Goal: Information Seeking & Learning: Understand process/instructions

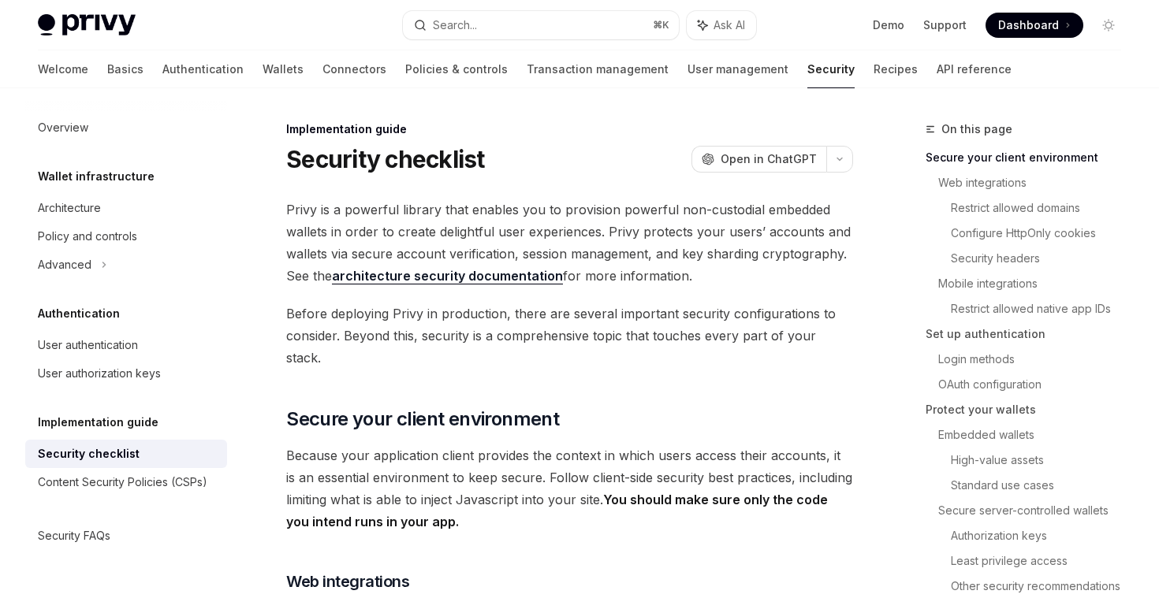
scroll to position [257, 0]
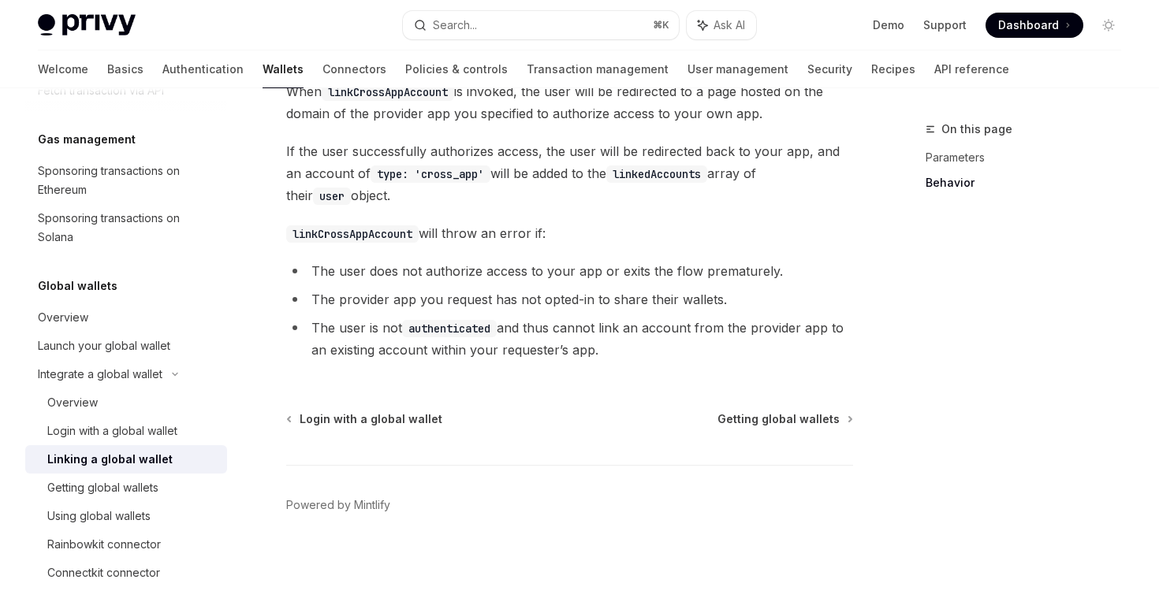
scroll to position [791, 0]
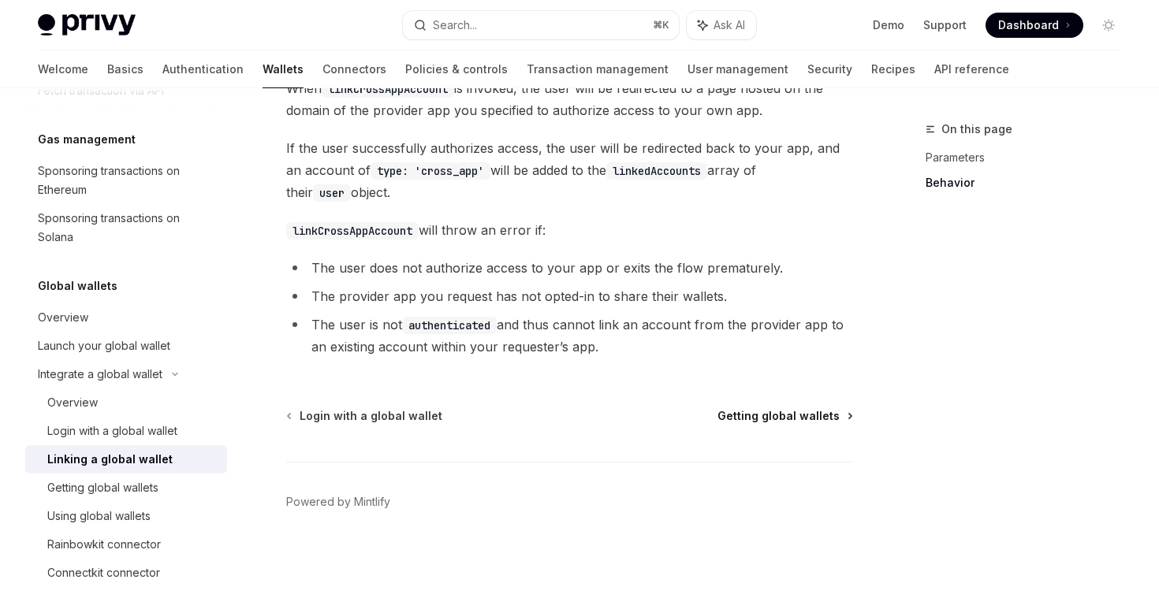
click at [769, 414] on span "Getting global wallets" at bounding box center [778, 416] width 122 height 16
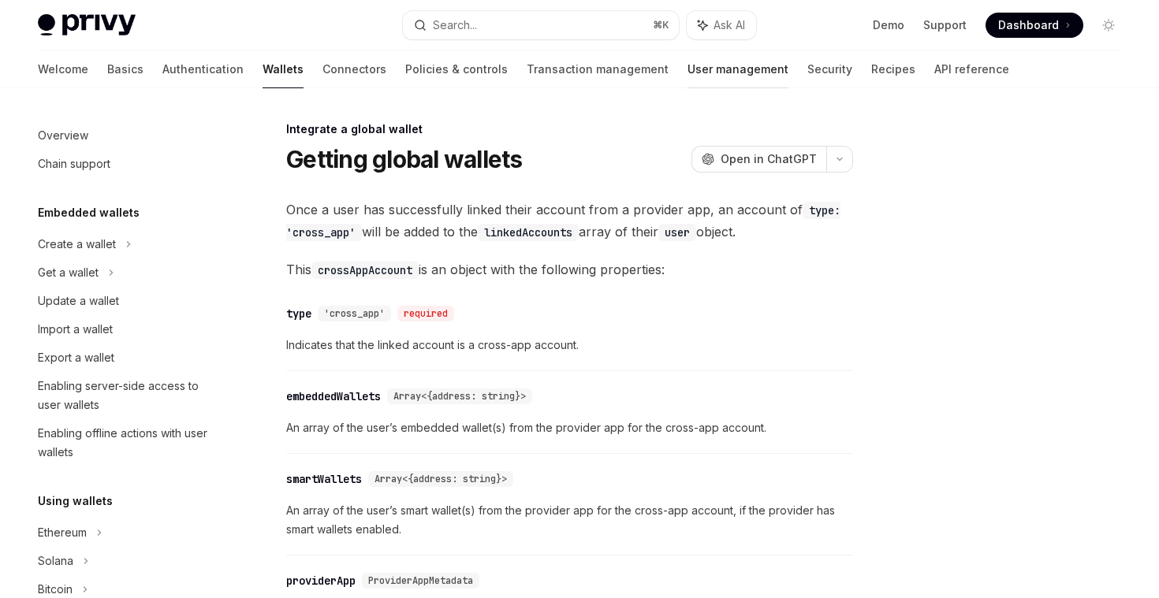
click at [687, 67] on link "User management" at bounding box center [737, 69] width 101 height 38
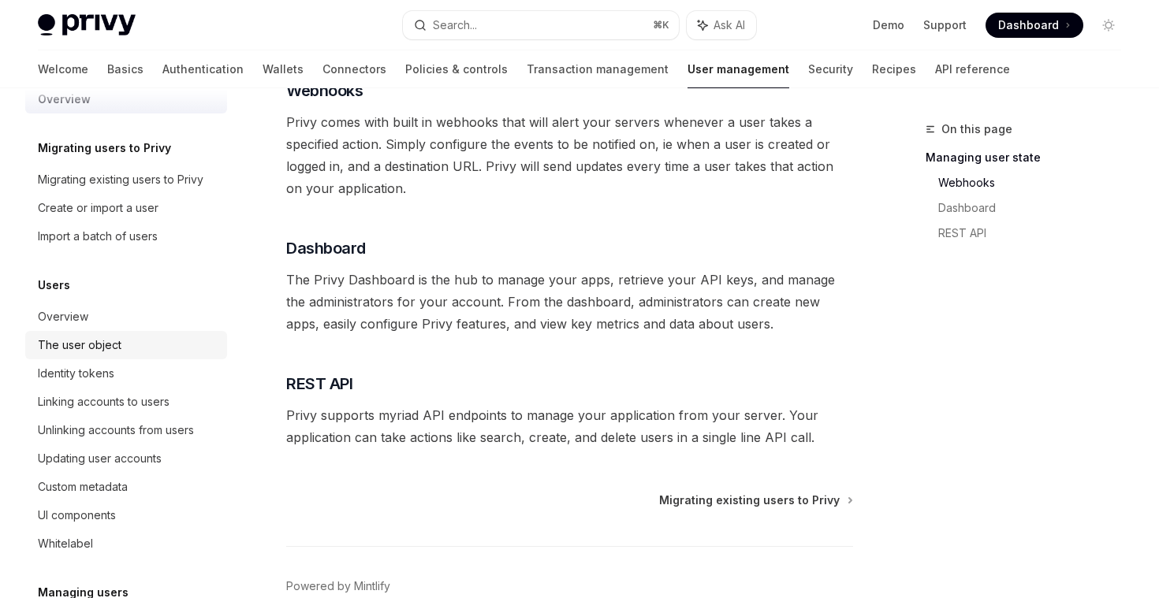
scroll to position [34, 0]
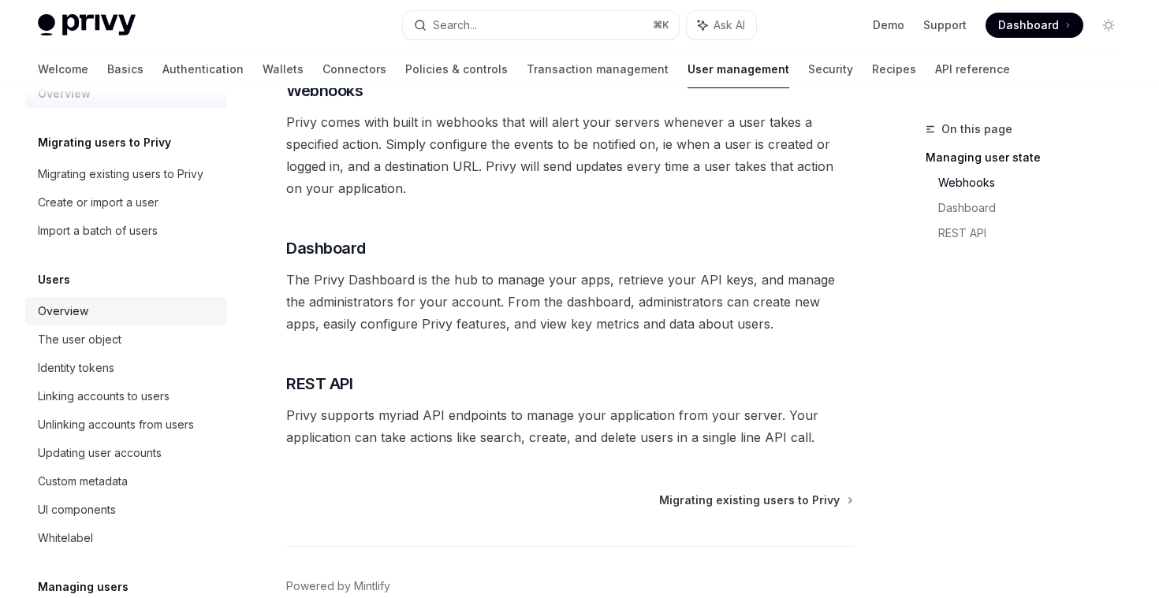
click at [110, 316] on div "Overview" at bounding box center [128, 311] width 180 height 19
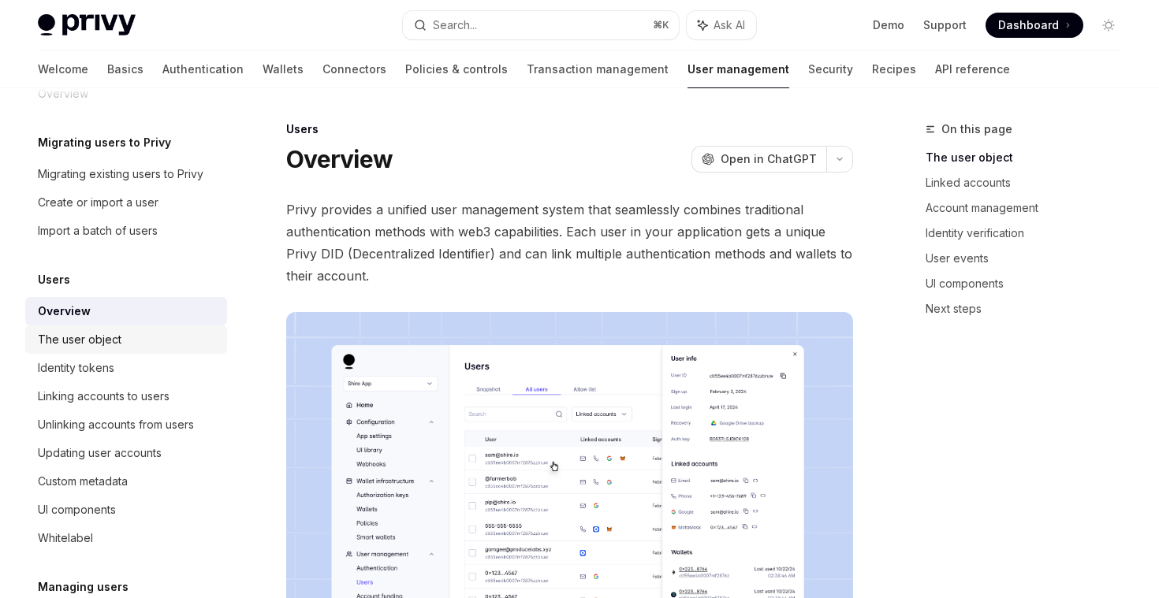
click at [107, 350] on link "The user object" at bounding box center [126, 340] width 202 height 28
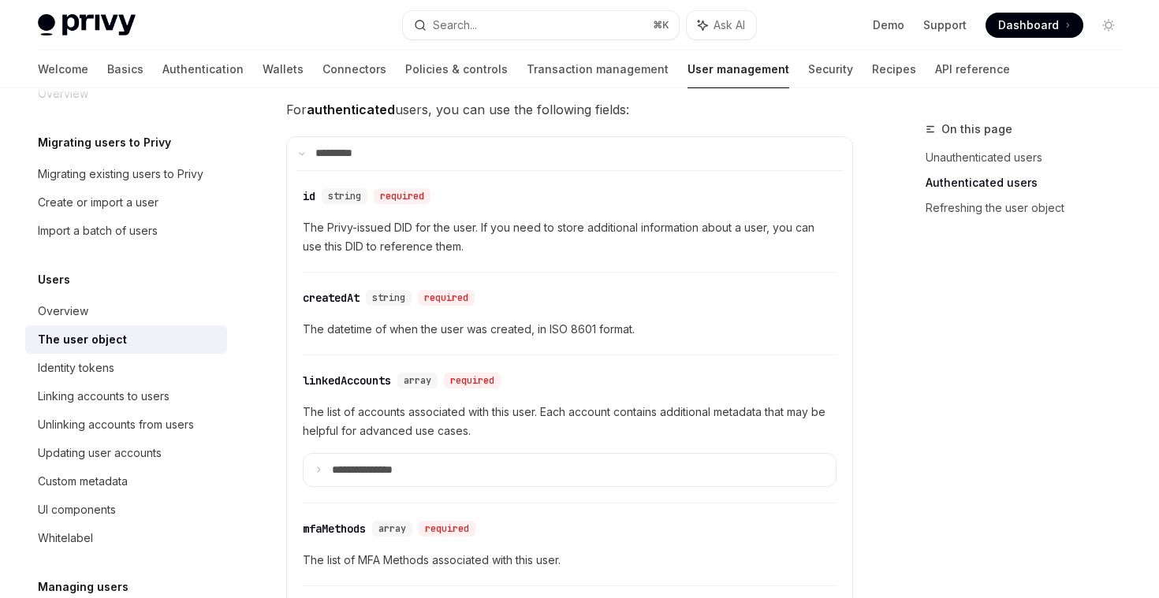
scroll to position [478, 0]
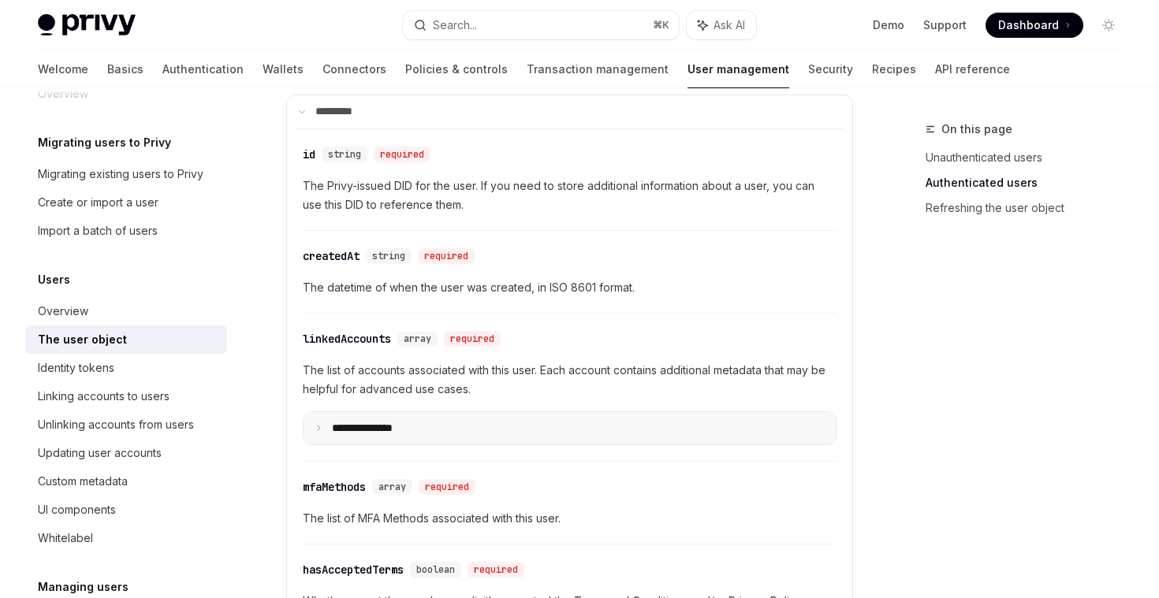
click at [352, 428] on p "**********" at bounding box center [375, 429] width 86 height 14
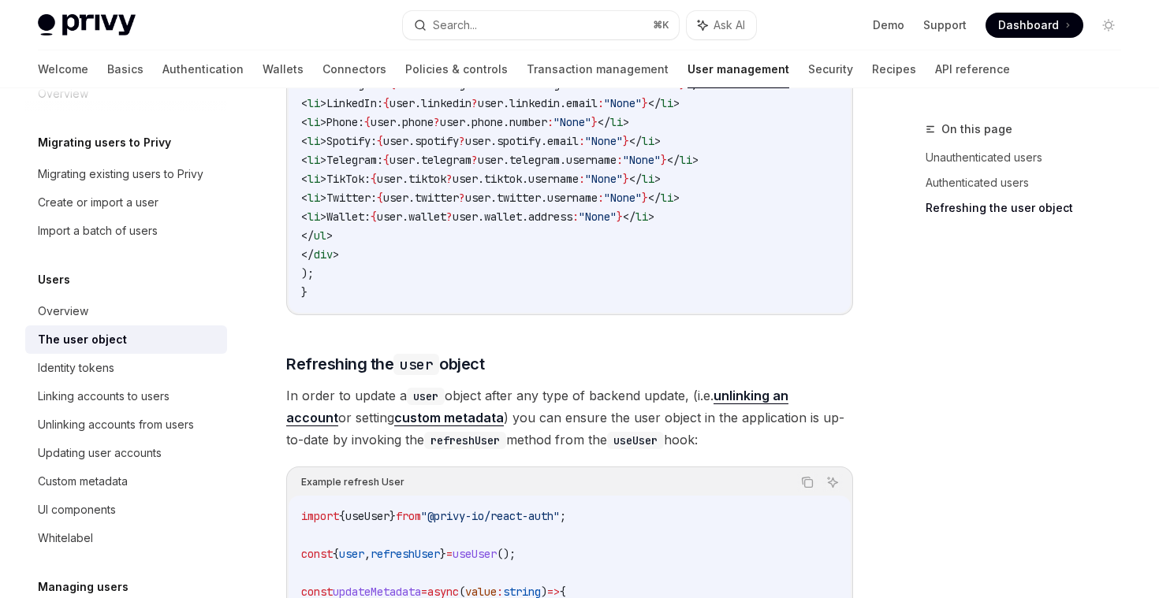
scroll to position [2712, 0]
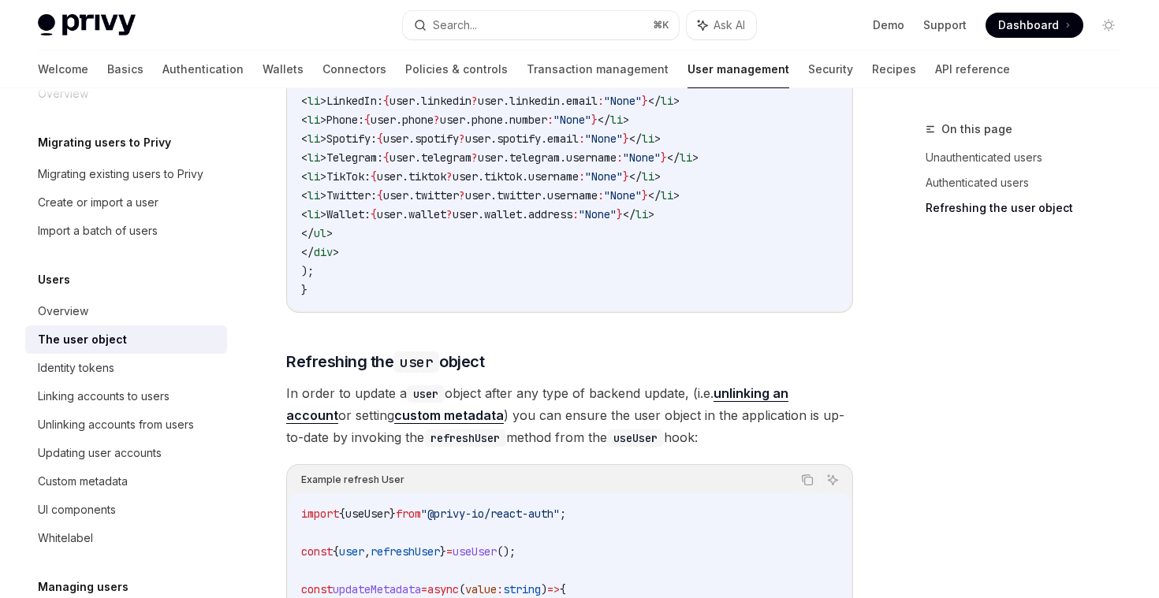
click at [780, 396] on link "unlinking an account" at bounding box center [537, 404] width 502 height 39
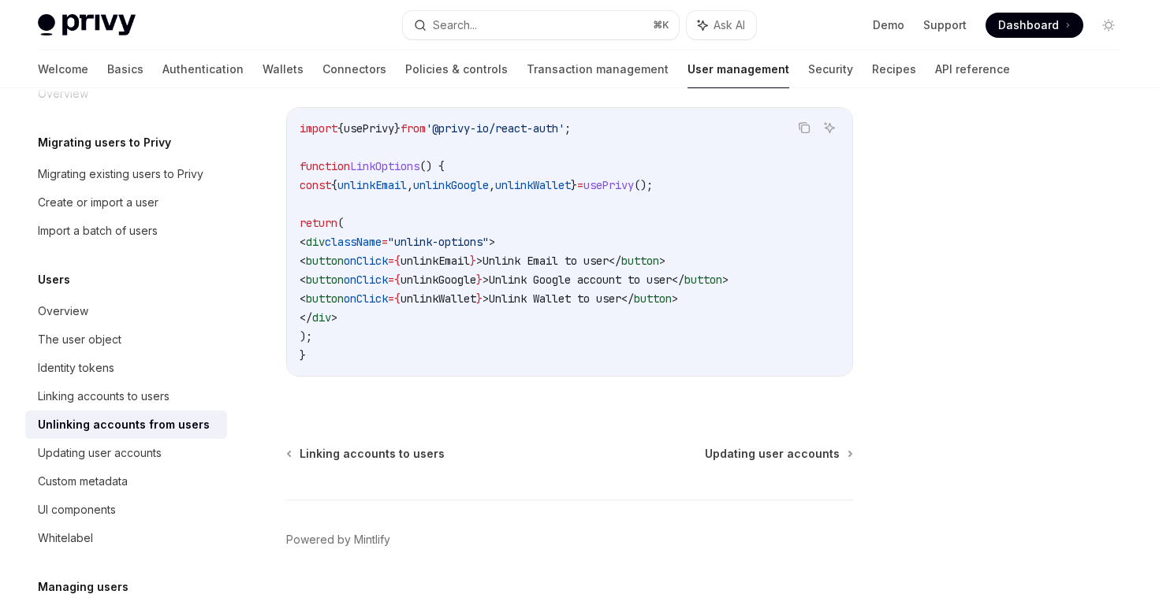
scroll to position [985, 0]
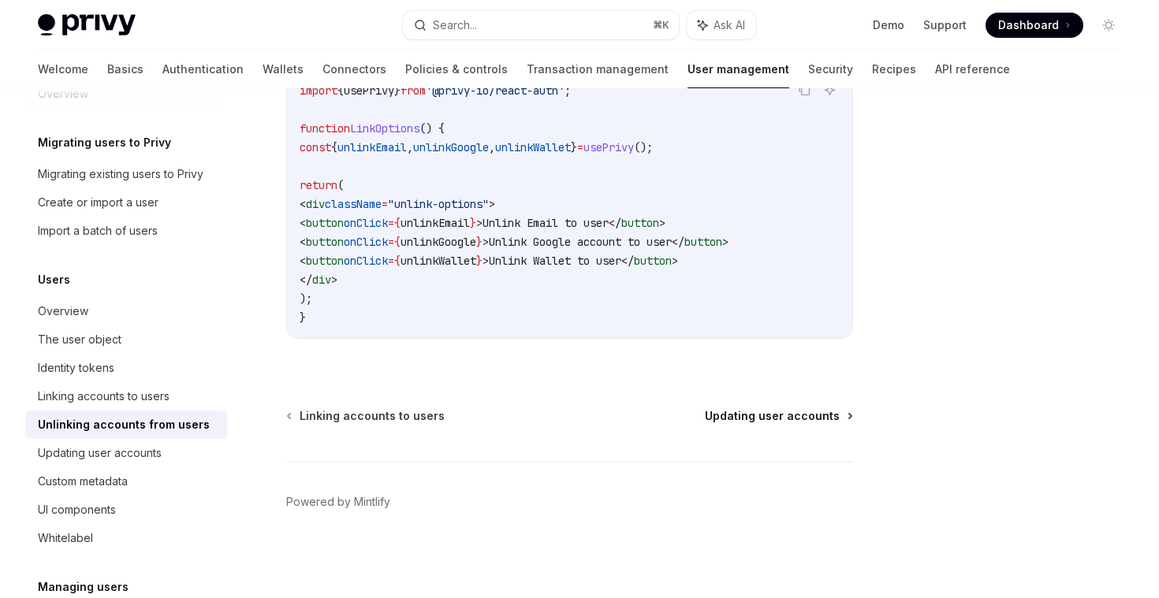
click at [756, 421] on span "Updating user accounts" at bounding box center [772, 416] width 135 height 16
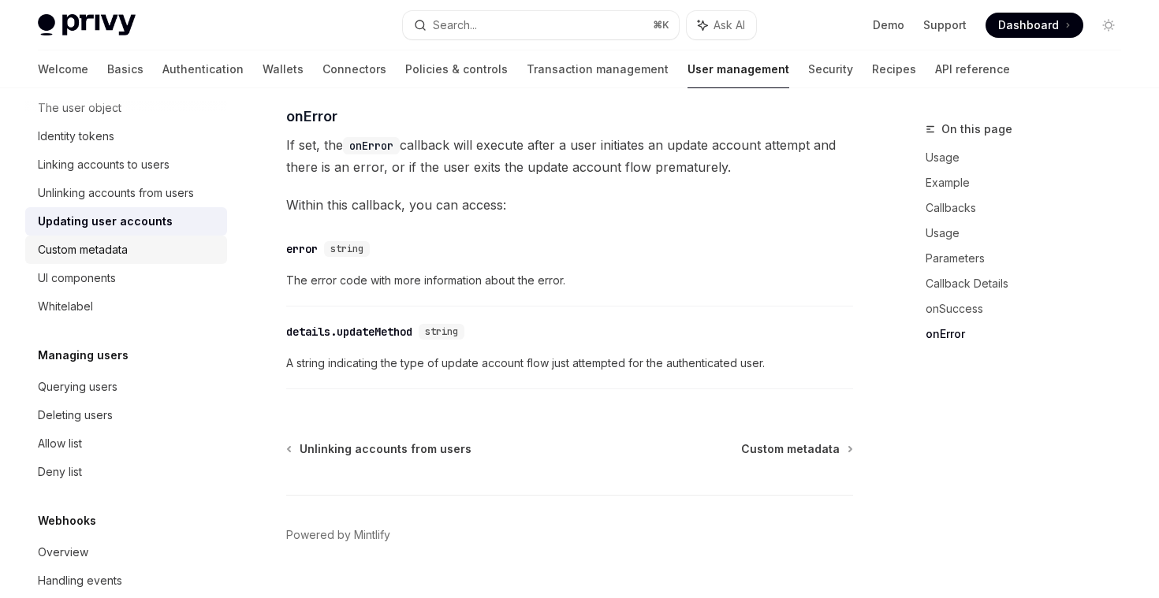
scroll to position [257, 0]
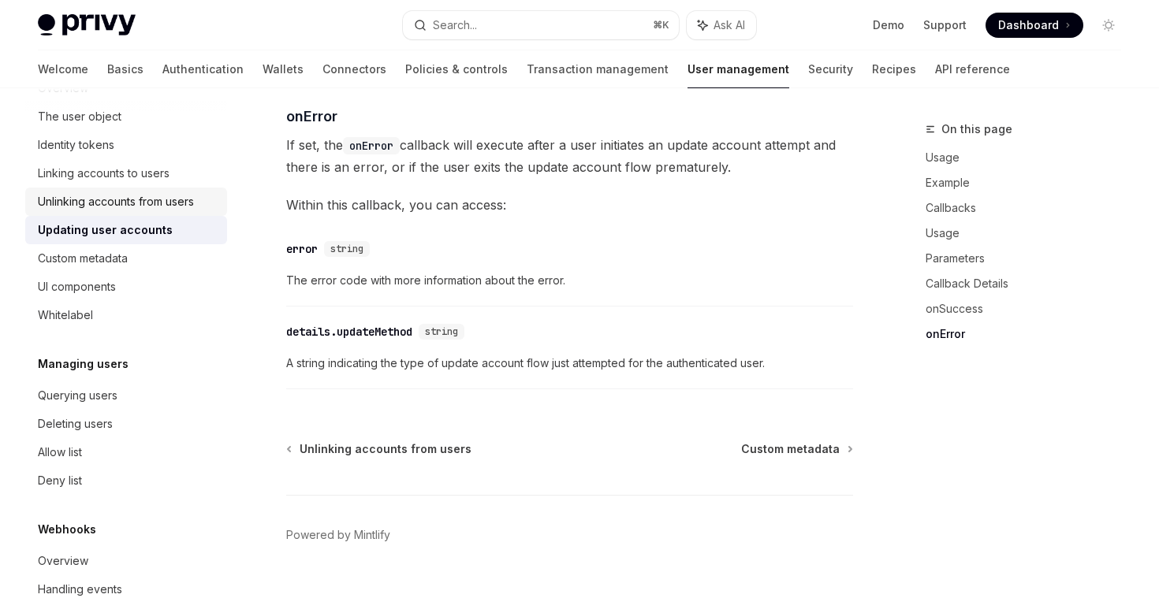
click at [167, 204] on div "Unlinking accounts from users" at bounding box center [116, 201] width 156 height 19
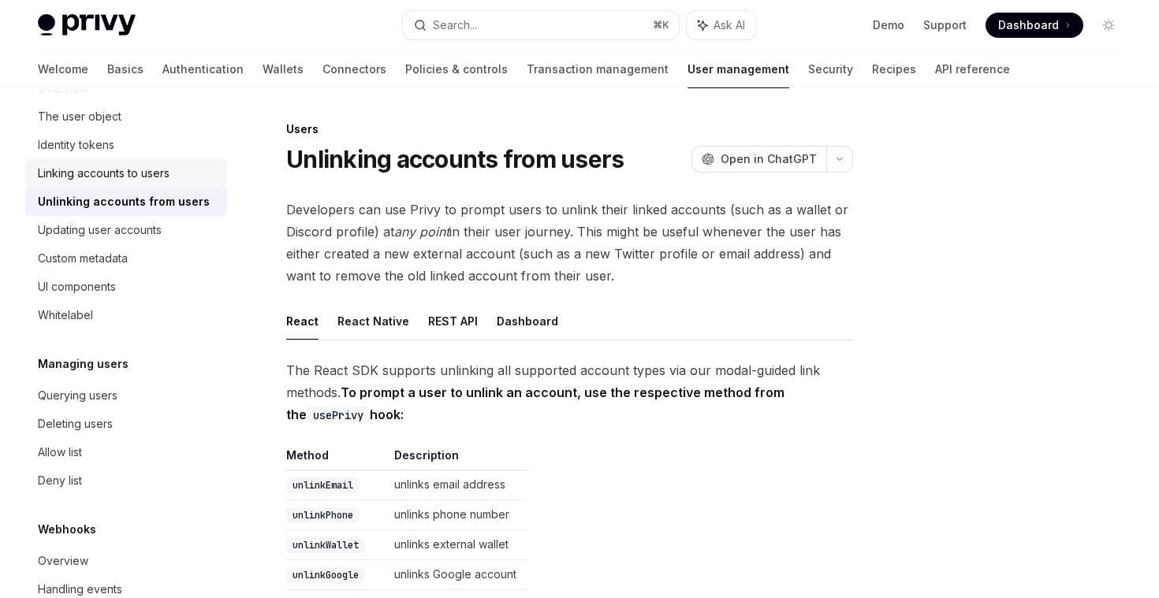
click at [145, 176] on div "Linking accounts to users" at bounding box center [104, 173] width 132 height 19
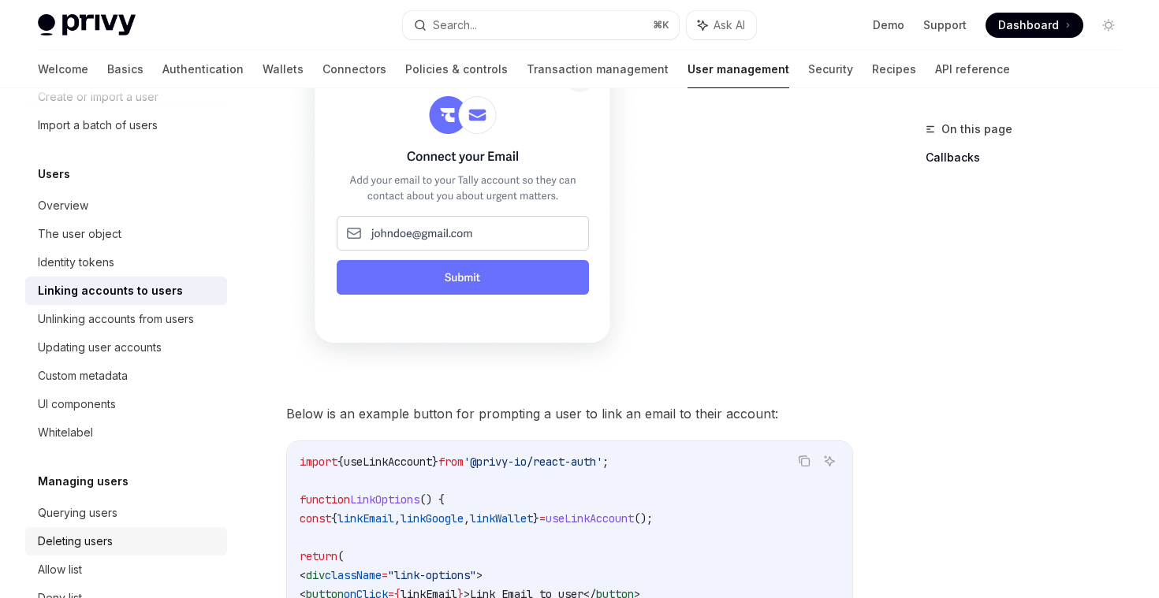
scroll to position [58, 0]
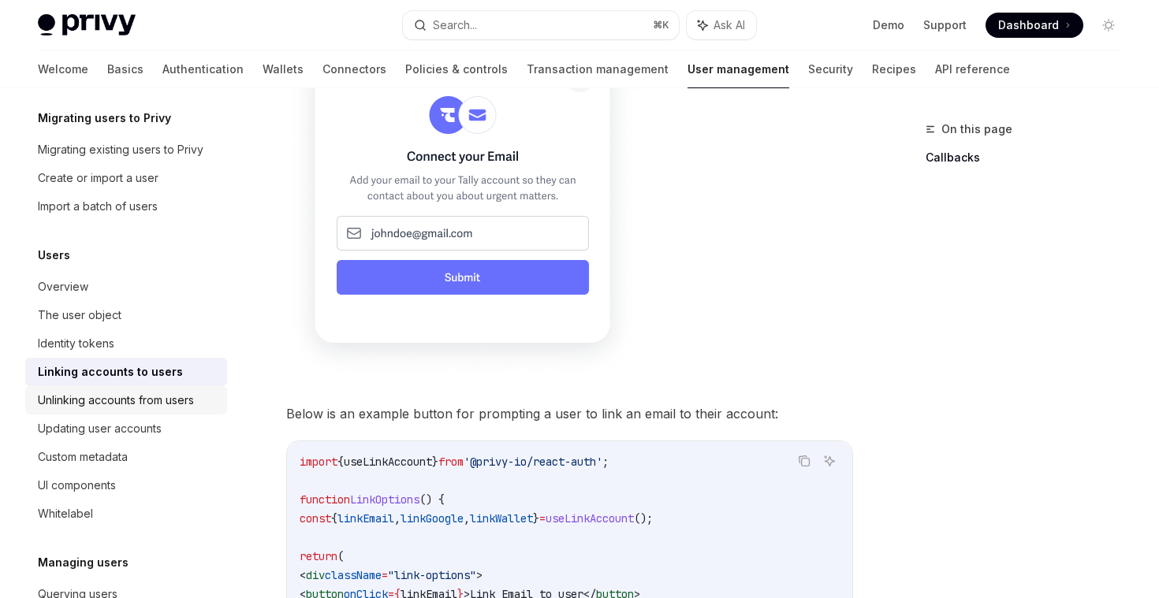
click at [123, 411] on link "Unlinking accounts from users" at bounding box center [126, 400] width 202 height 28
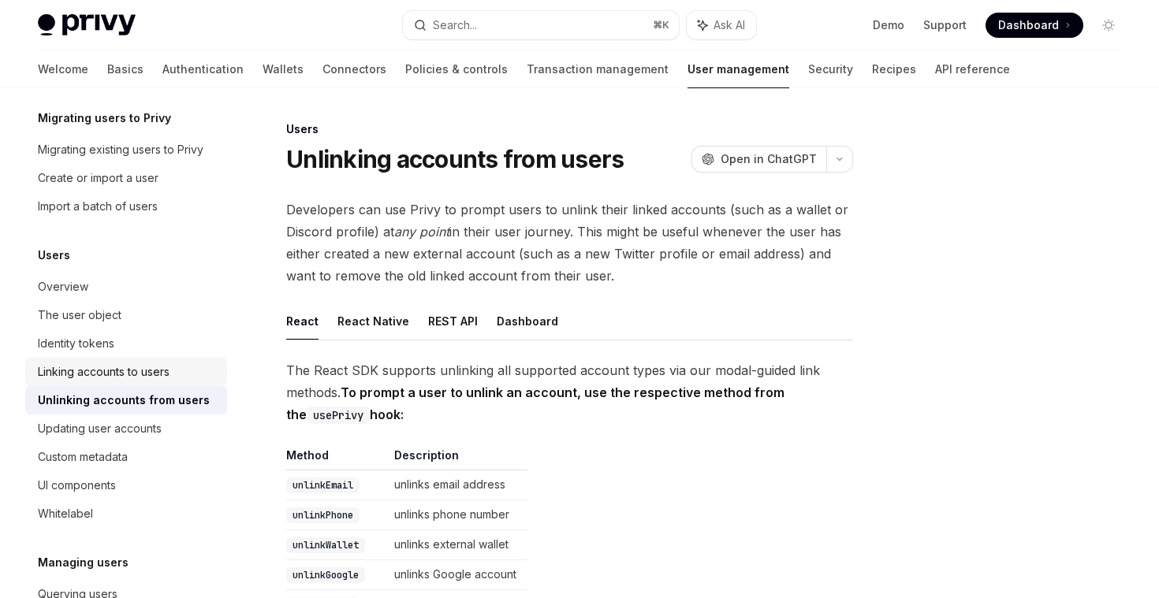
click at [126, 371] on div "Linking accounts to users" at bounding box center [104, 372] width 132 height 19
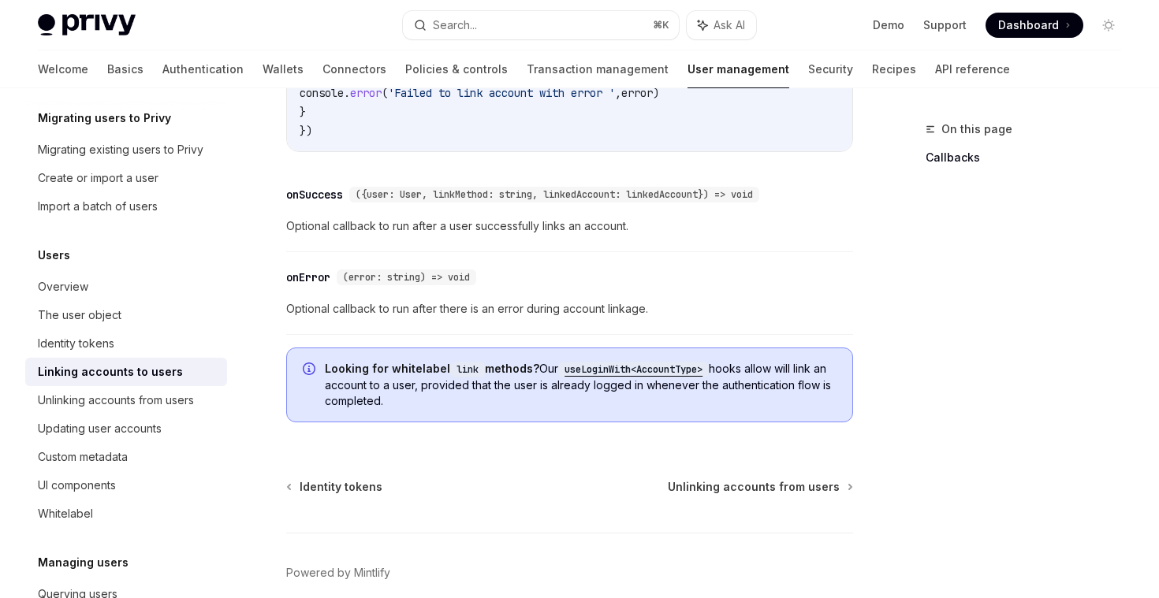
scroll to position [1893, 0]
click at [84, 514] on div "Whitelabel" at bounding box center [65, 513] width 55 height 19
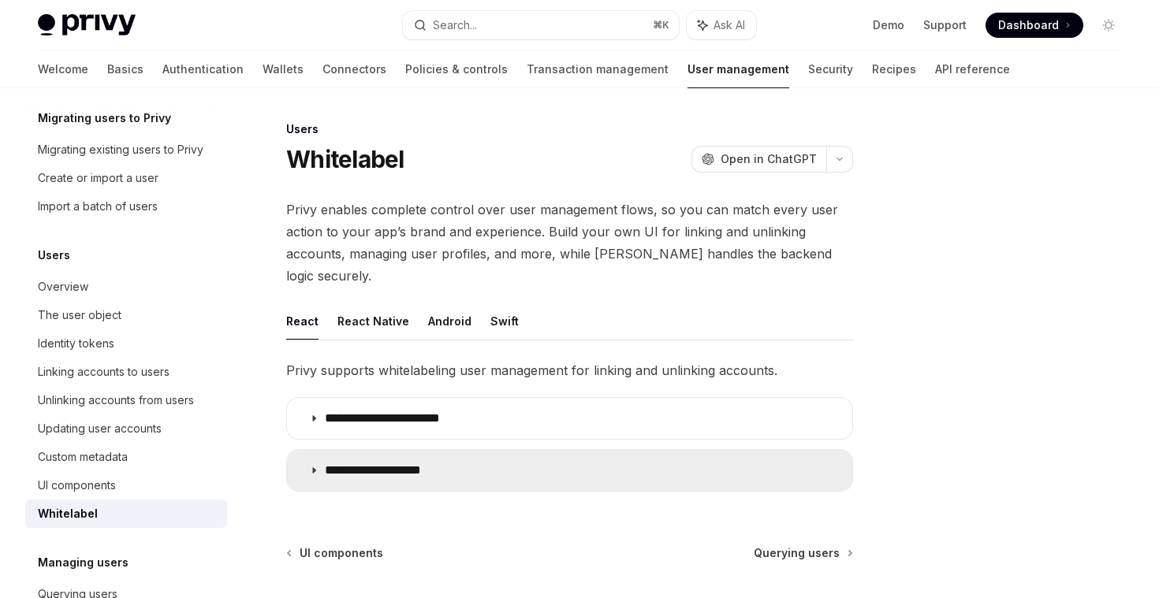
click at [335, 450] on summary "**********" at bounding box center [569, 470] width 565 height 41
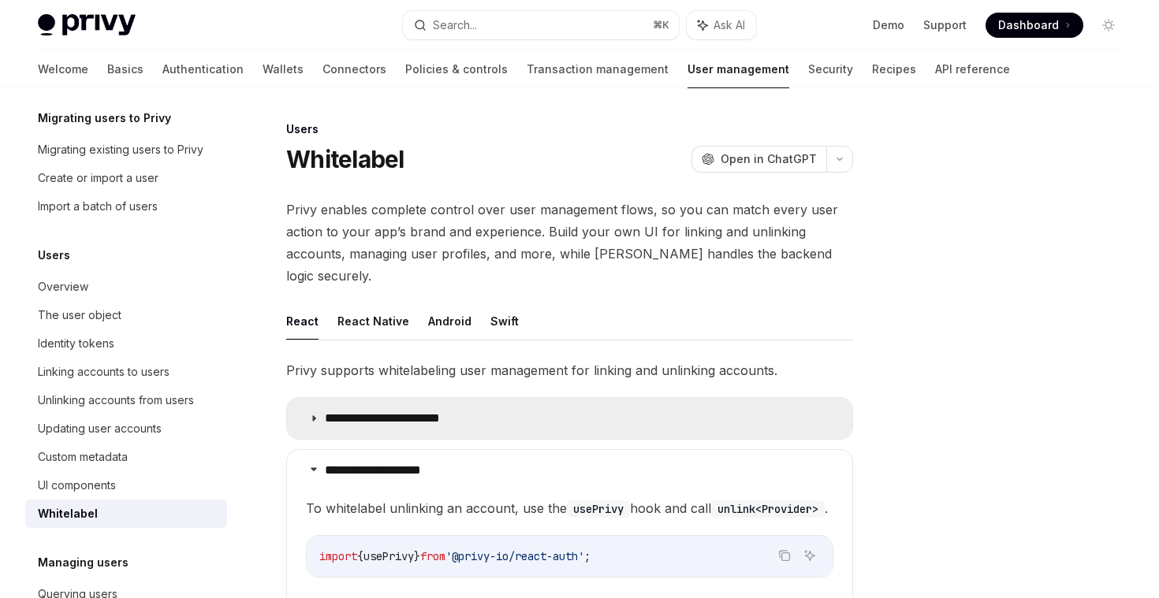
click at [351, 411] on p "**********" at bounding box center [397, 419] width 145 height 16
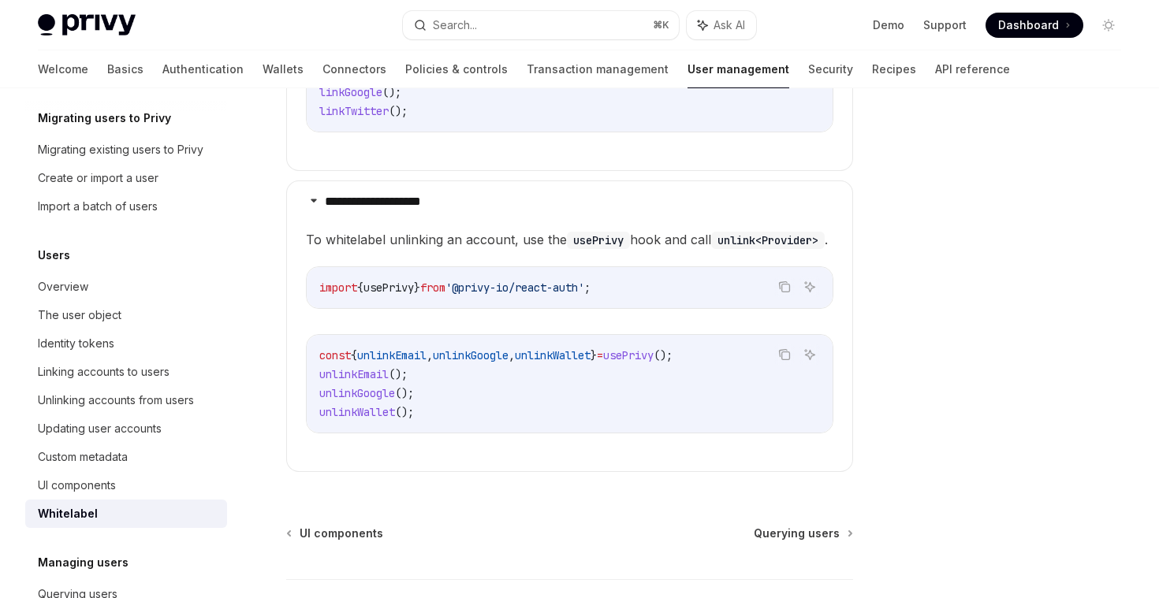
scroll to position [528, 0]
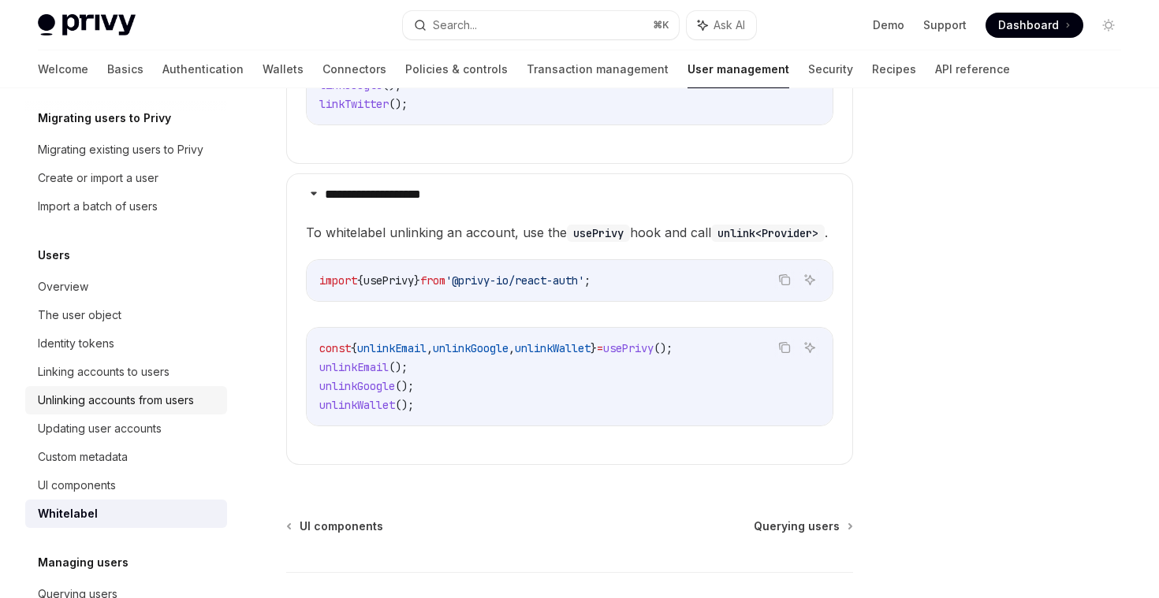
click at [104, 410] on link "Unlinking accounts from users" at bounding box center [126, 400] width 202 height 28
type textarea "*"
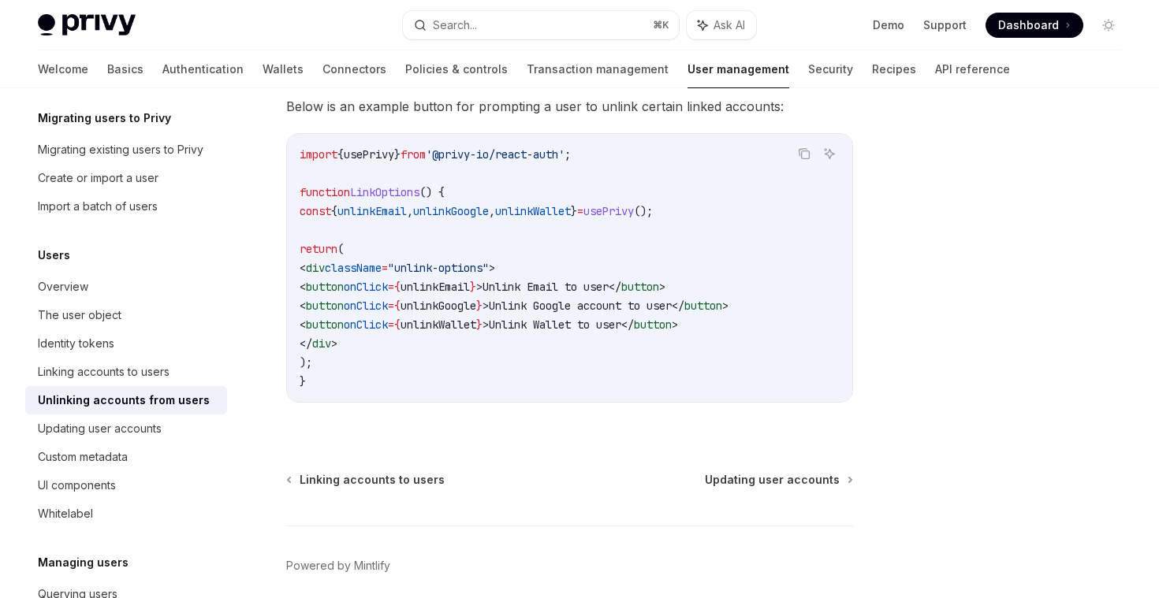
scroll to position [920, 0]
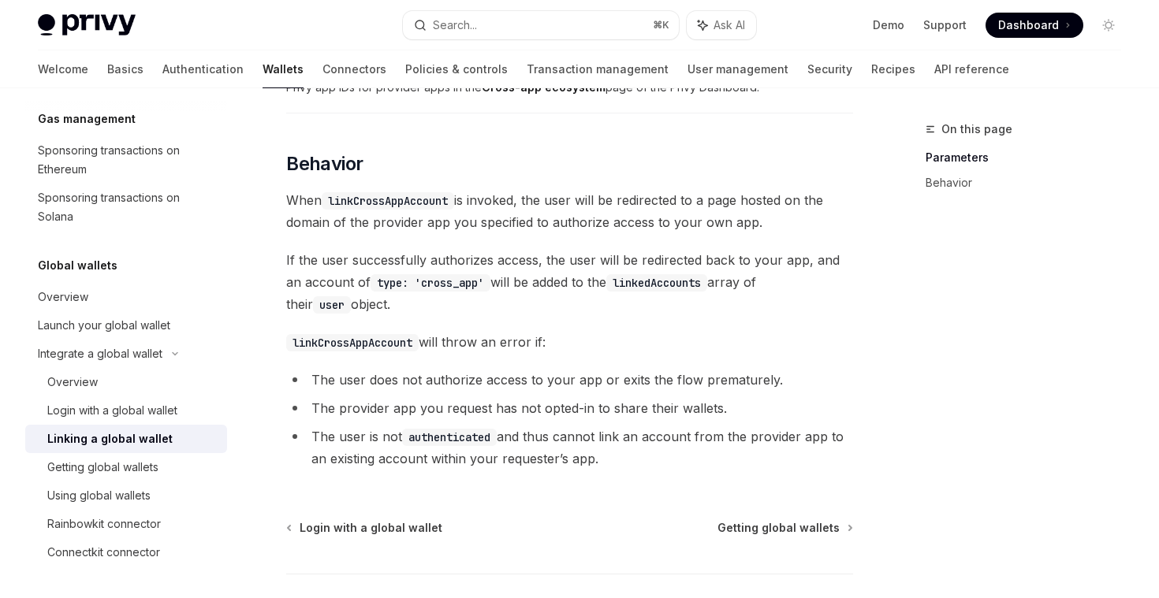
scroll to position [679, 0]
click at [407, 387] on li "The user does not authorize access to your app or exits the flow prematurely." at bounding box center [569, 379] width 567 height 22
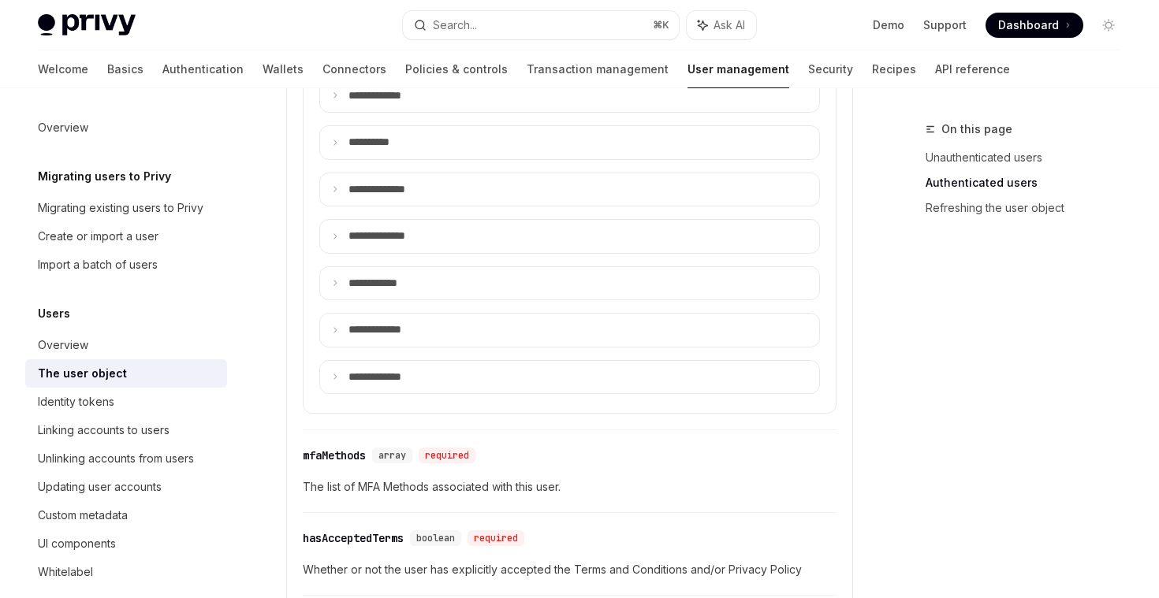
scroll to position [1375, 0]
click at [346, 378] on summary "**** ********" at bounding box center [569, 375] width 499 height 33
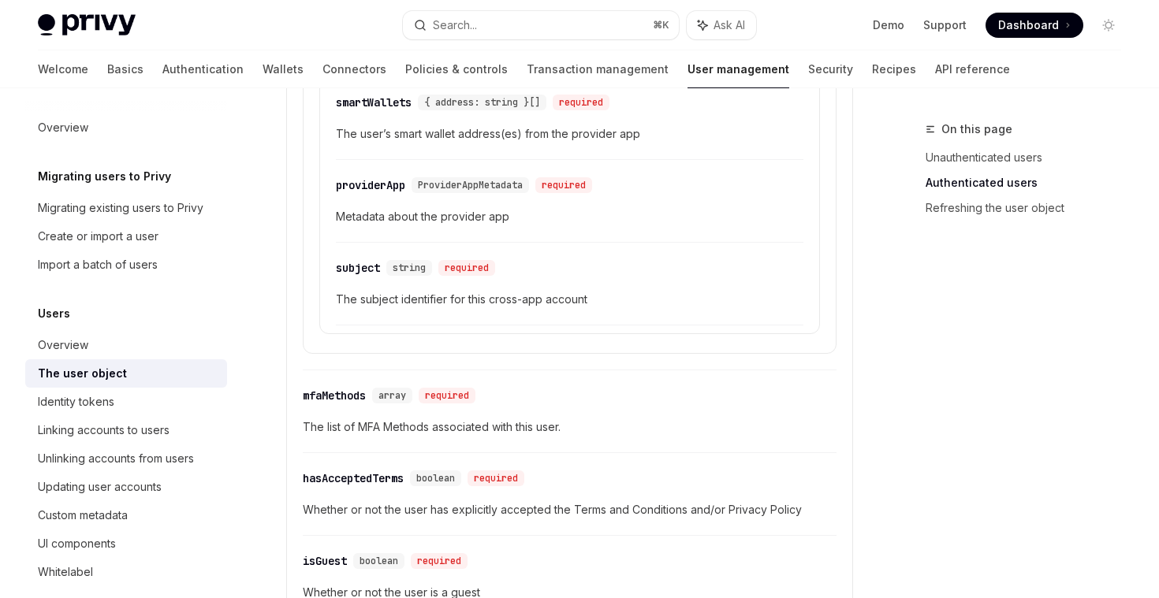
scroll to position [1450, 0]
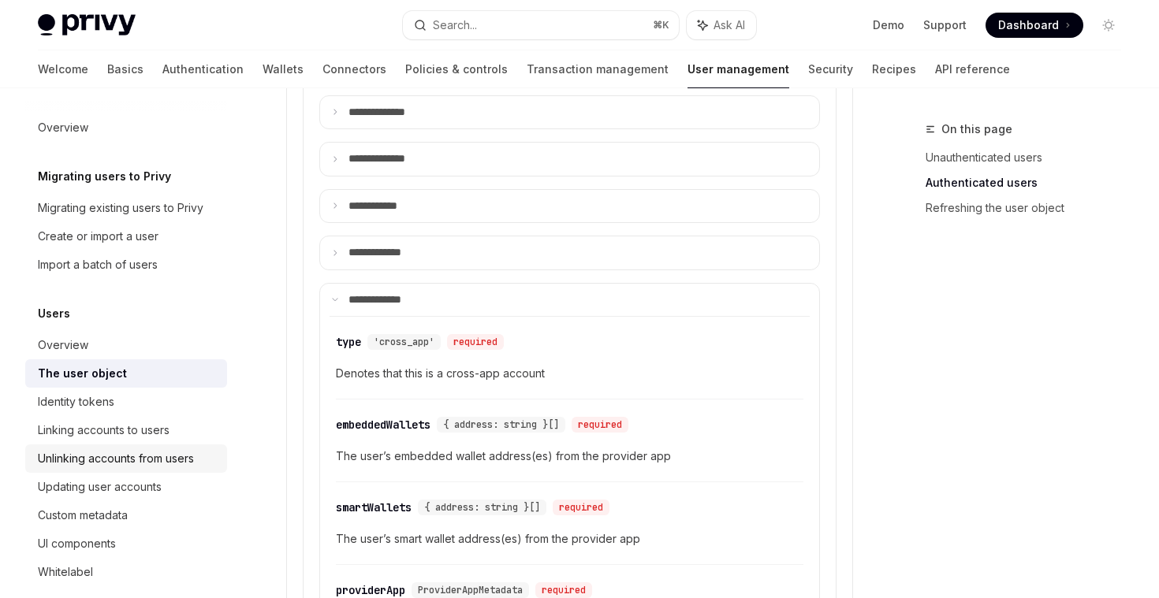
click at [123, 458] on div "Unlinking accounts from users" at bounding box center [116, 458] width 156 height 19
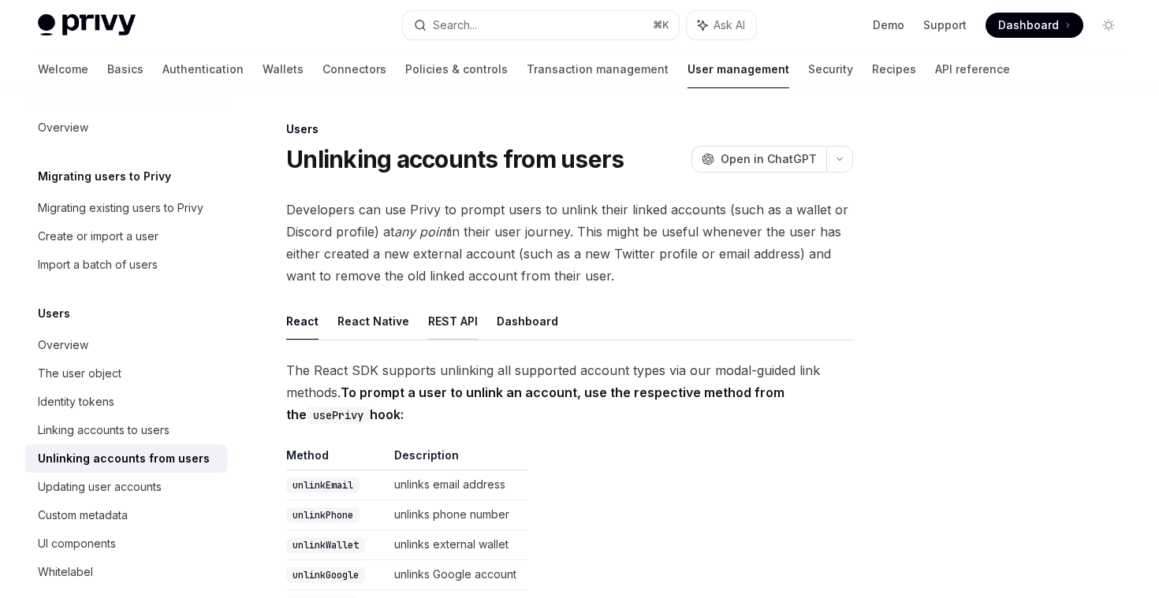
click at [441, 315] on button "REST API" at bounding box center [453, 321] width 50 height 37
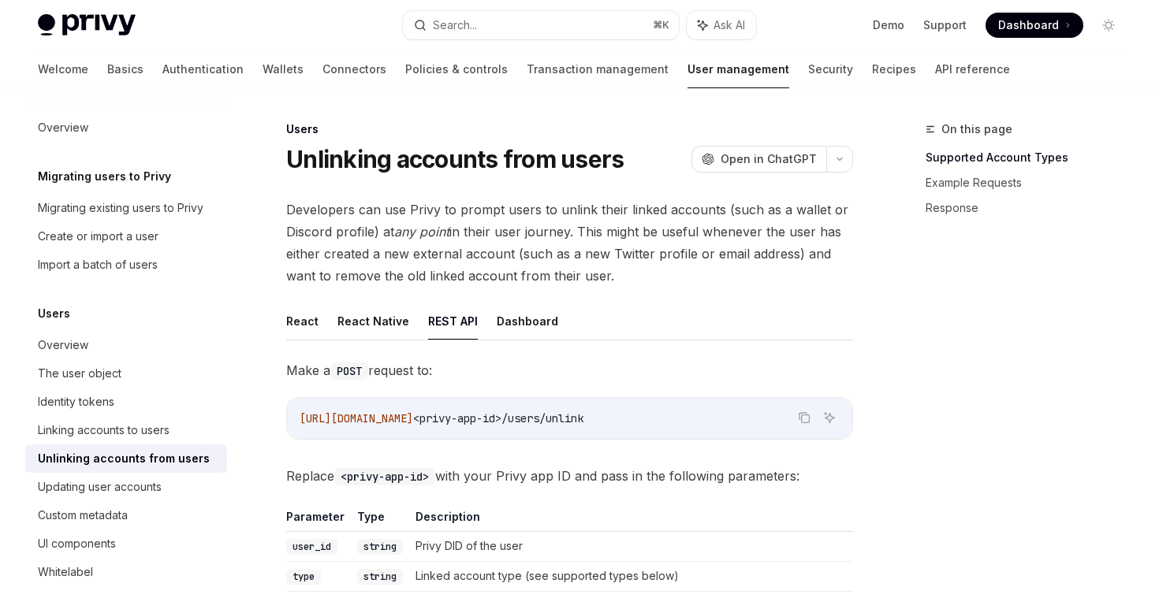
type textarea "*"
click at [653, 208] on span "Developers can use Privy to prompt users to unlink their linked accounts (such …" at bounding box center [569, 243] width 567 height 88
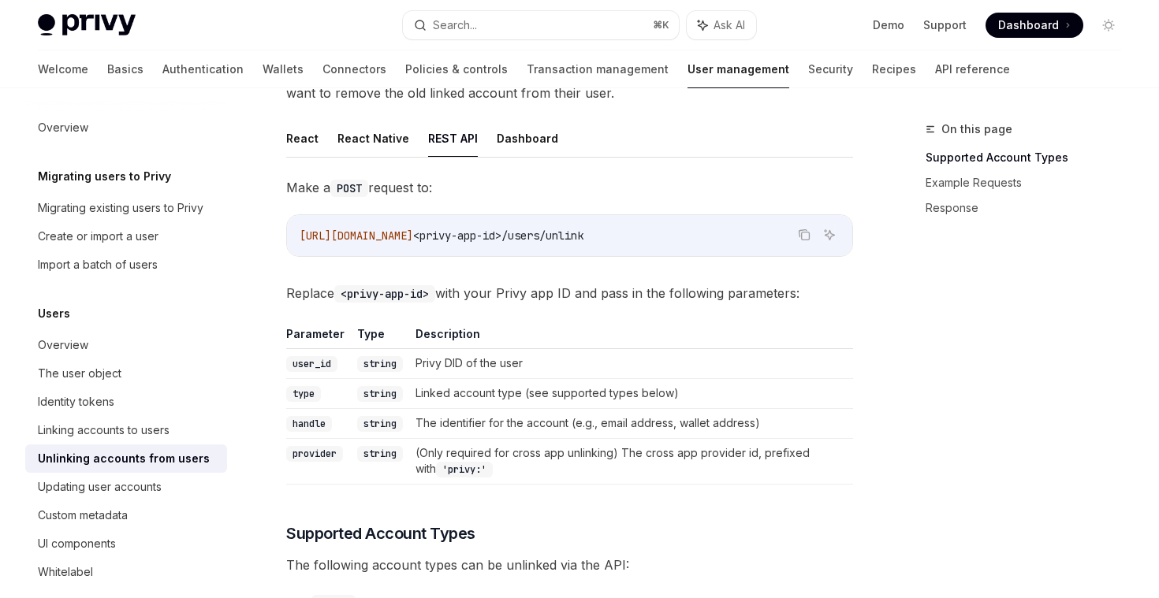
scroll to position [188, 0]
